Goal: Find specific page/section: Find specific page/section

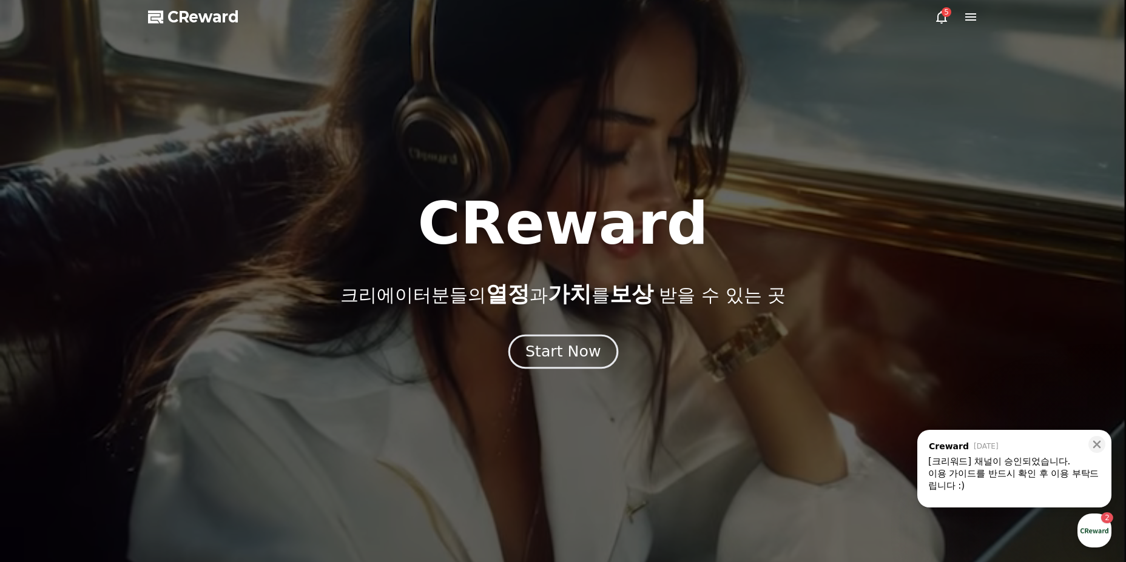
click at [564, 351] on div "Start Now" at bounding box center [562, 352] width 75 height 21
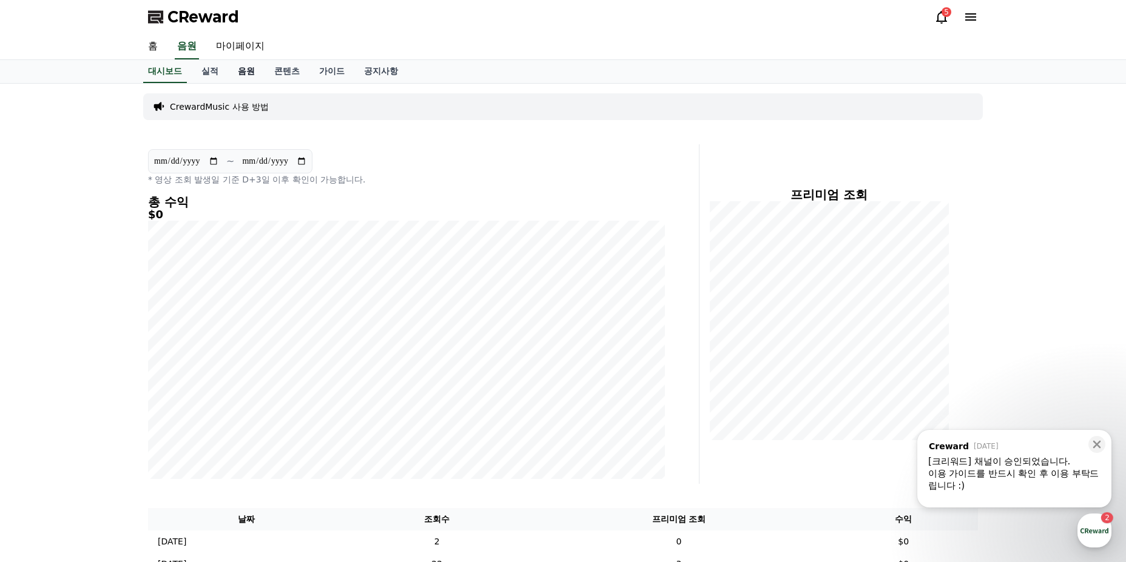
click at [249, 72] on link "음원" at bounding box center [246, 71] width 36 height 23
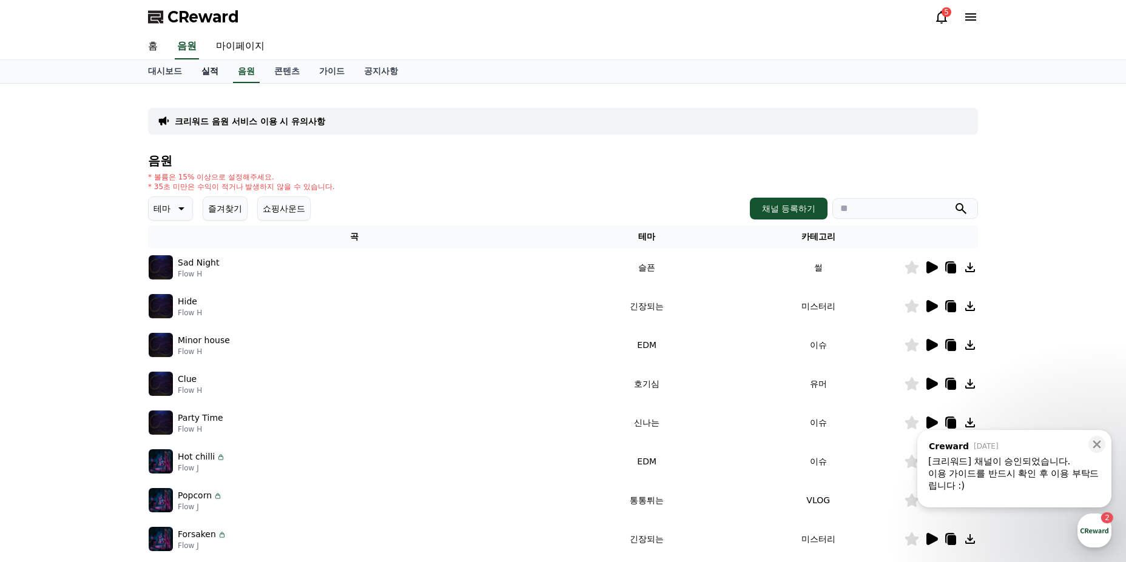
click at [214, 73] on link "실적" at bounding box center [210, 71] width 36 height 23
